Goal: Find specific page/section: Find specific page/section

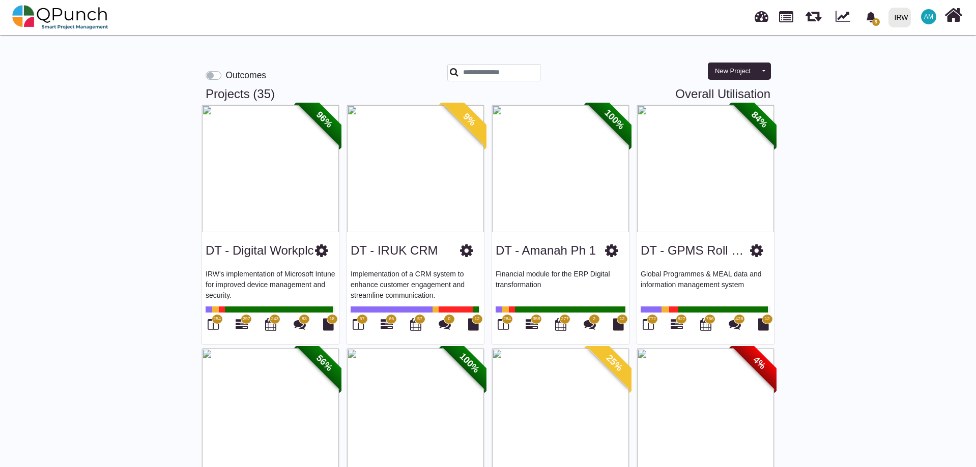
click at [225, 75] on label "Outcomes" at bounding box center [245, 75] width 41 height 13
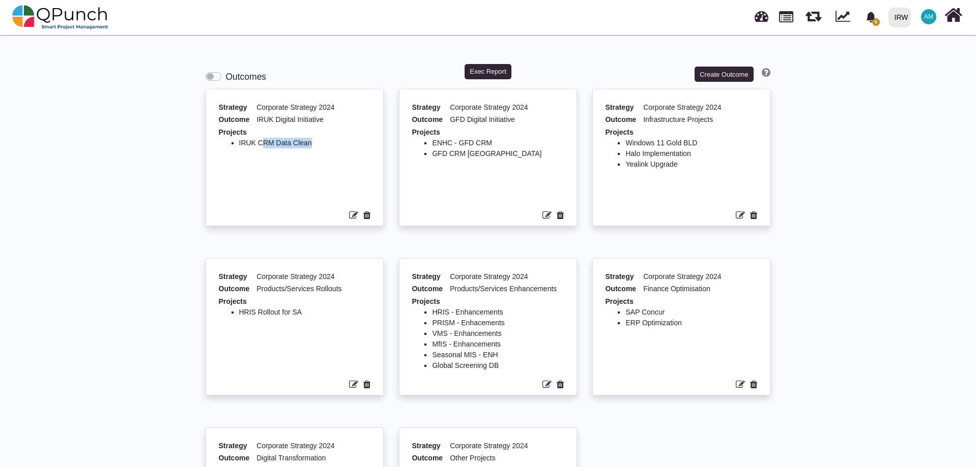
drag, startPoint x: 259, startPoint y: 144, endPoint x: 313, endPoint y: 143, distance: 53.9
click at [313, 143] on li "IRUK CRM Data Clean" at bounding box center [305, 143] width 132 height 11
click at [312, 144] on li "IRUK CRM Data Clean" at bounding box center [305, 143] width 132 height 11
drag, startPoint x: 311, startPoint y: 144, endPoint x: 299, endPoint y: 149, distance: 13.2
click at [311, 144] on li "IRUK CRM Data Clean" at bounding box center [305, 143] width 132 height 11
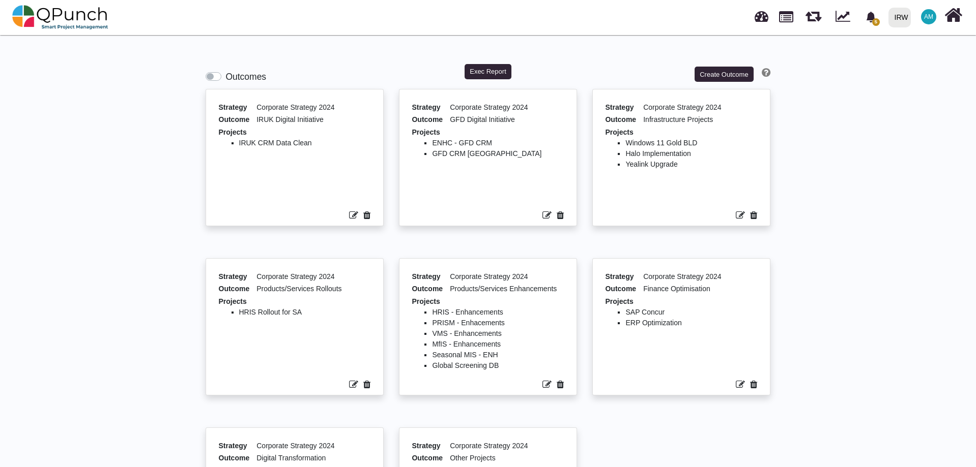
click at [235, 144] on ul "IRUK CRM Data Clean" at bounding box center [295, 171] width 152 height 66
click at [433, 155] on li "GFD CRM [GEOGRAPHIC_DATA]" at bounding box center [498, 154] width 132 height 11
drag, startPoint x: 433, startPoint y: 155, endPoint x: 479, endPoint y: 159, distance: 46.5
click at [479, 159] on ul "ENHC - GFD CRM GFD CRM [GEOGRAPHIC_DATA]" at bounding box center [487, 171] width 152 height 66
click at [933, 324] on div "Outcomes Exec Report Create Outcome Strategy Corporate Strategy 2024 Outcome IR…" at bounding box center [488, 315] width 976 height 565
